Goal: Task Accomplishment & Management: Use online tool/utility

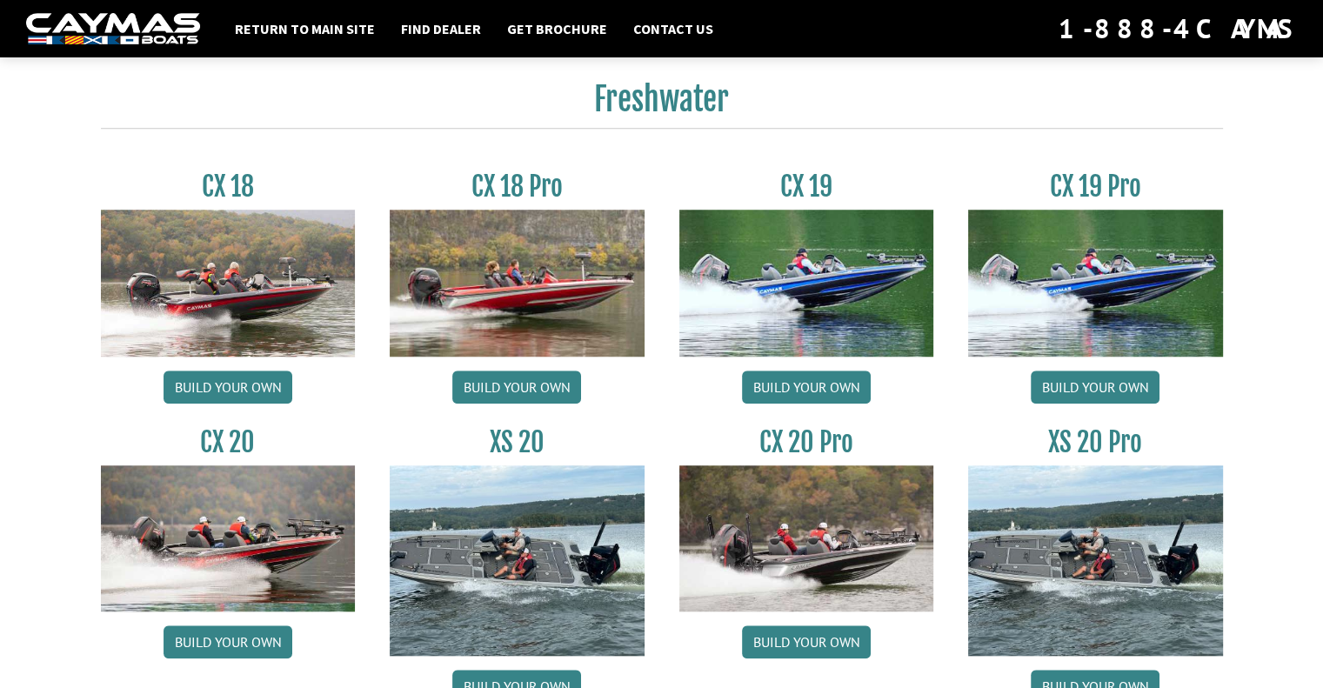
scroll to position [1426, 0]
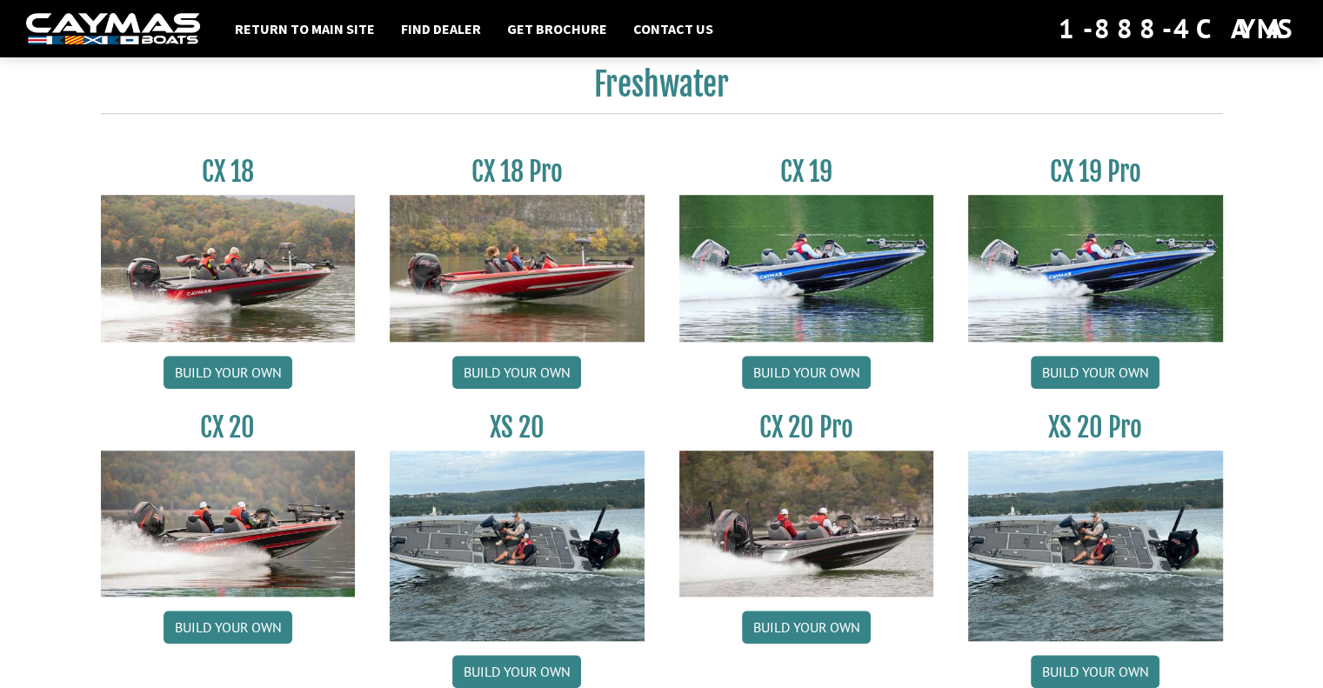
drag, startPoint x: 1235, startPoint y: 20, endPoint x: 933, endPoint y: 421, distance: 501.8
click at [933, 421] on div "CX 20 Pro Build your own" at bounding box center [807, 553] width 290 height 285
click at [515, 671] on link "Build your own" at bounding box center [516, 671] width 129 height 33
click at [512, 671] on link "Build your own" at bounding box center [516, 671] width 129 height 33
click at [1076, 658] on link "Build your own" at bounding box center [1095, 671] width 129 height 33
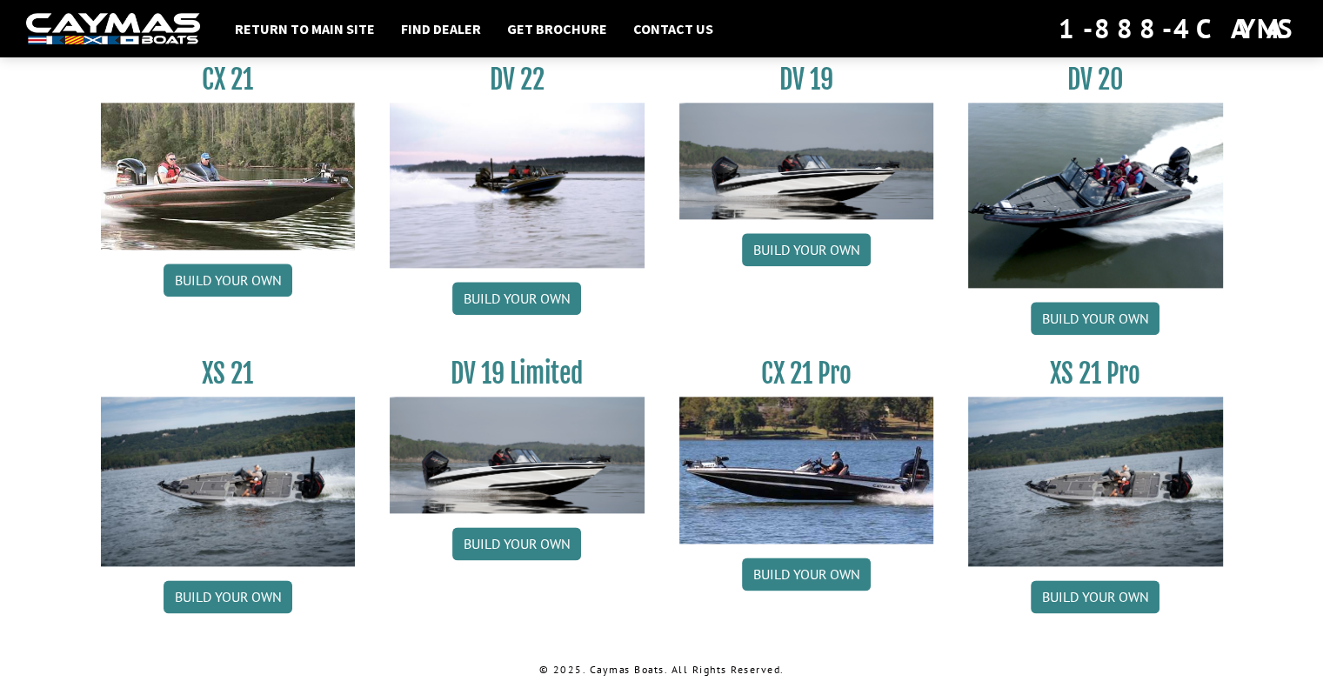
scroll to position [2077, 0]
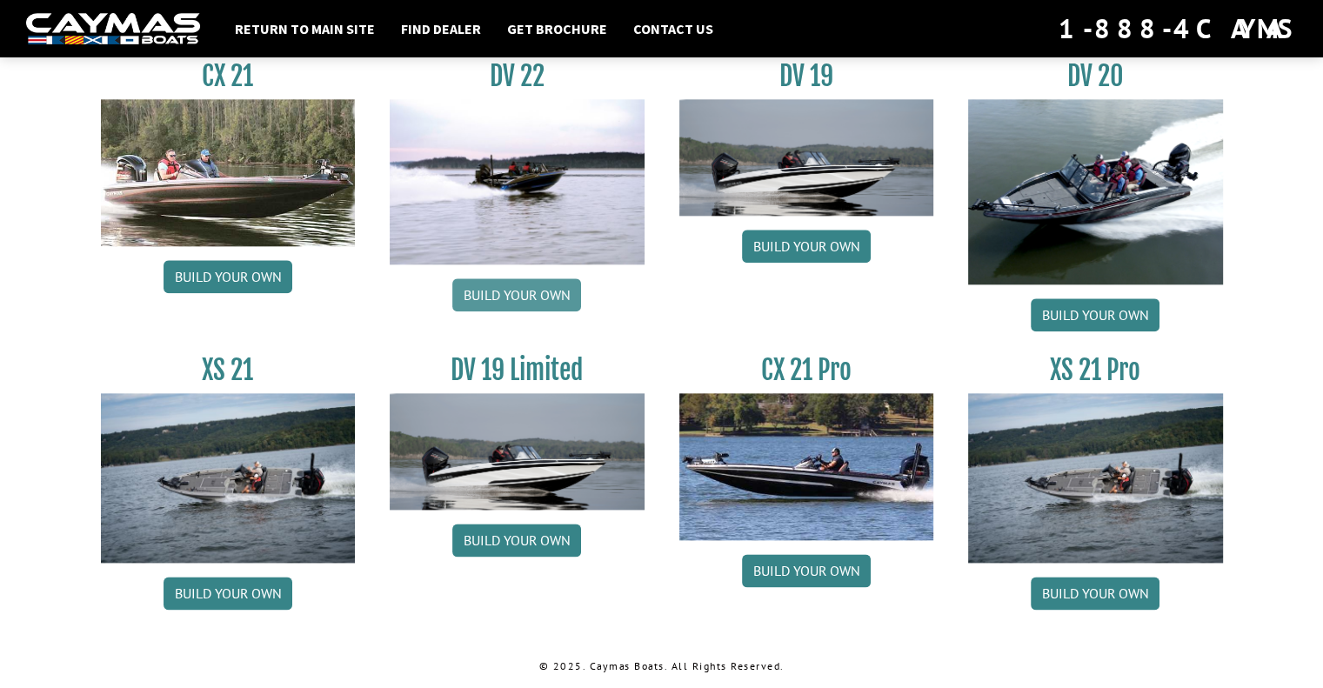
click at [541, 304] on link "Build your own" at bounding box center [516, 294] width 129 height 33
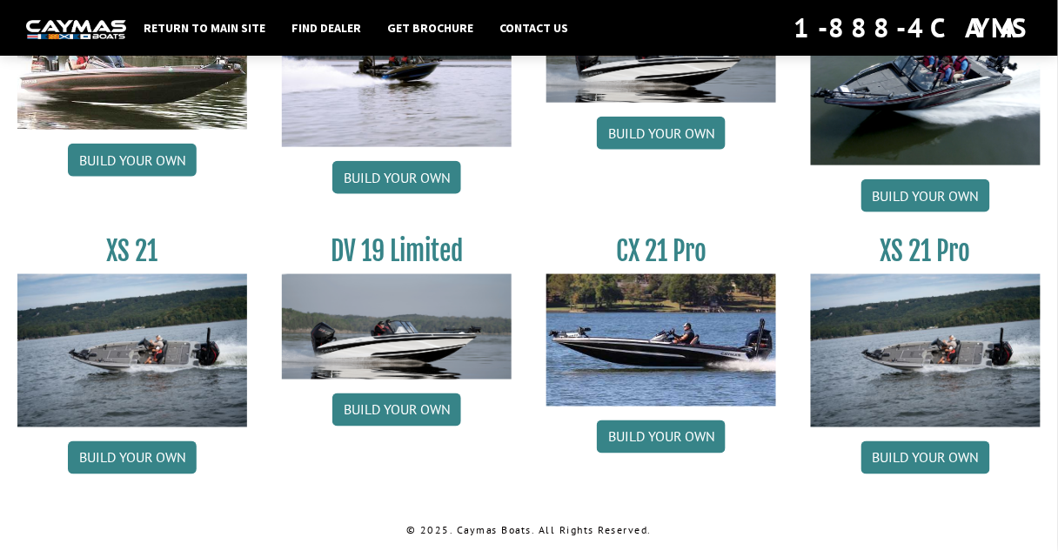
drag, startPoint x: 1059, startPoint y: 7, endPoint x: 571, endPoint y: 217, distance: 531.4
click at [571, 217] on div "DV 19 Build your own" at bounding box center [661, 89] width 264 height 262
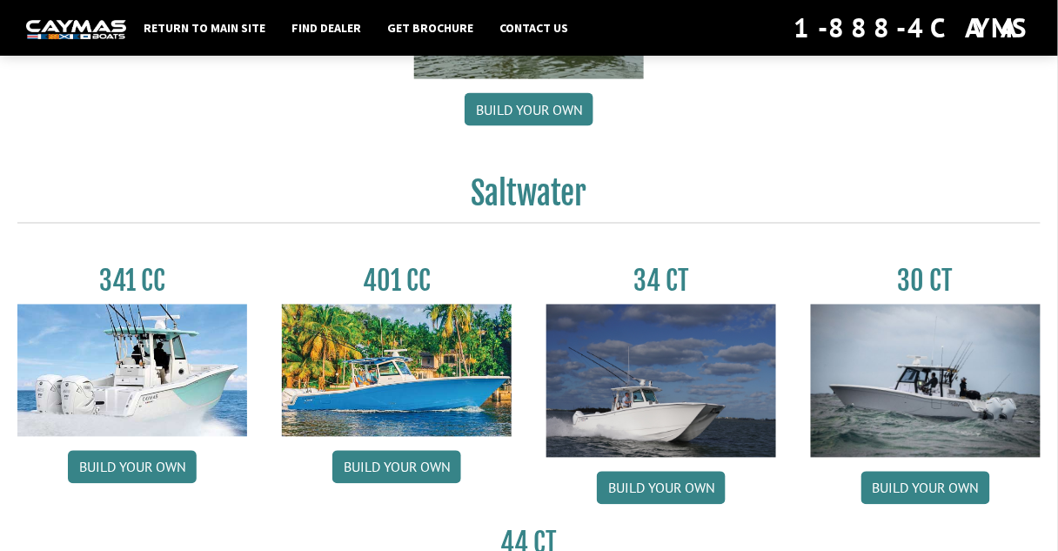
scroll to position [0, 0]
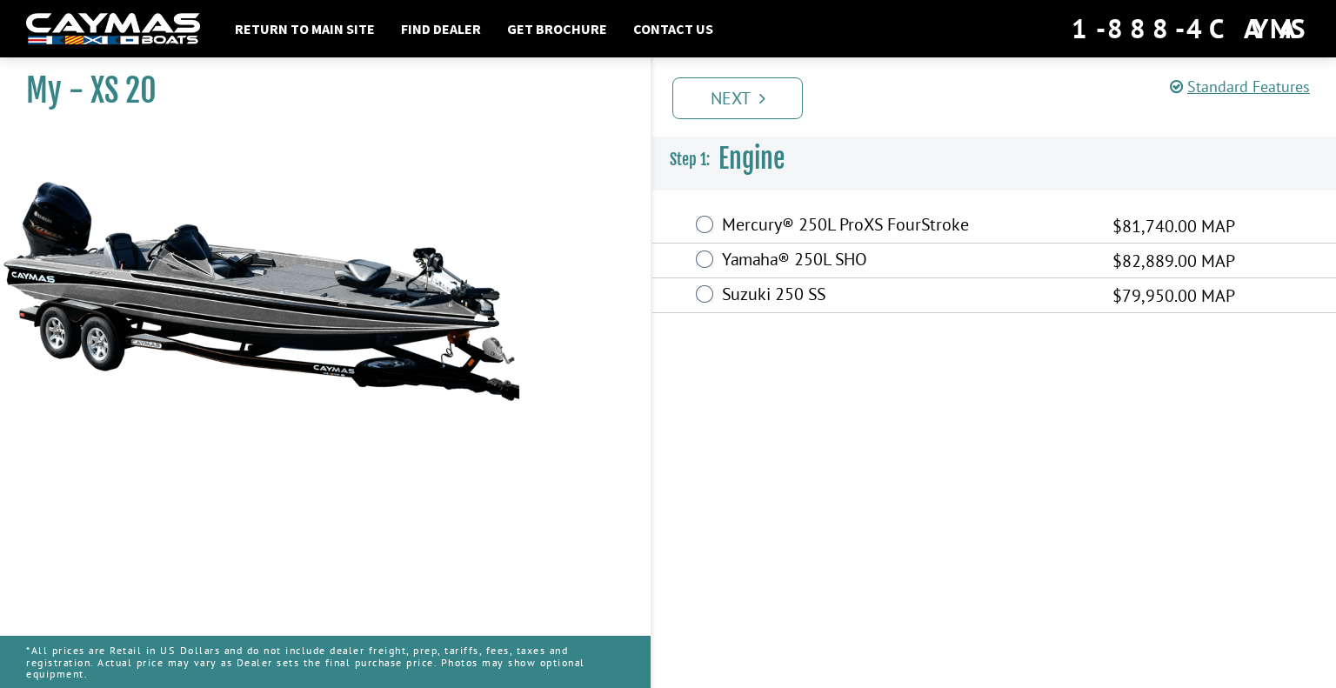
click at [755, 597] on div "Standard Features Standard Features CAYMAS XS 20 SPECIFICATIONS Length – 20’ 4”…" at bounding box center [1010, 369] width 685 height 638
